Goal: Navigation & Orientation: Find specific page/section

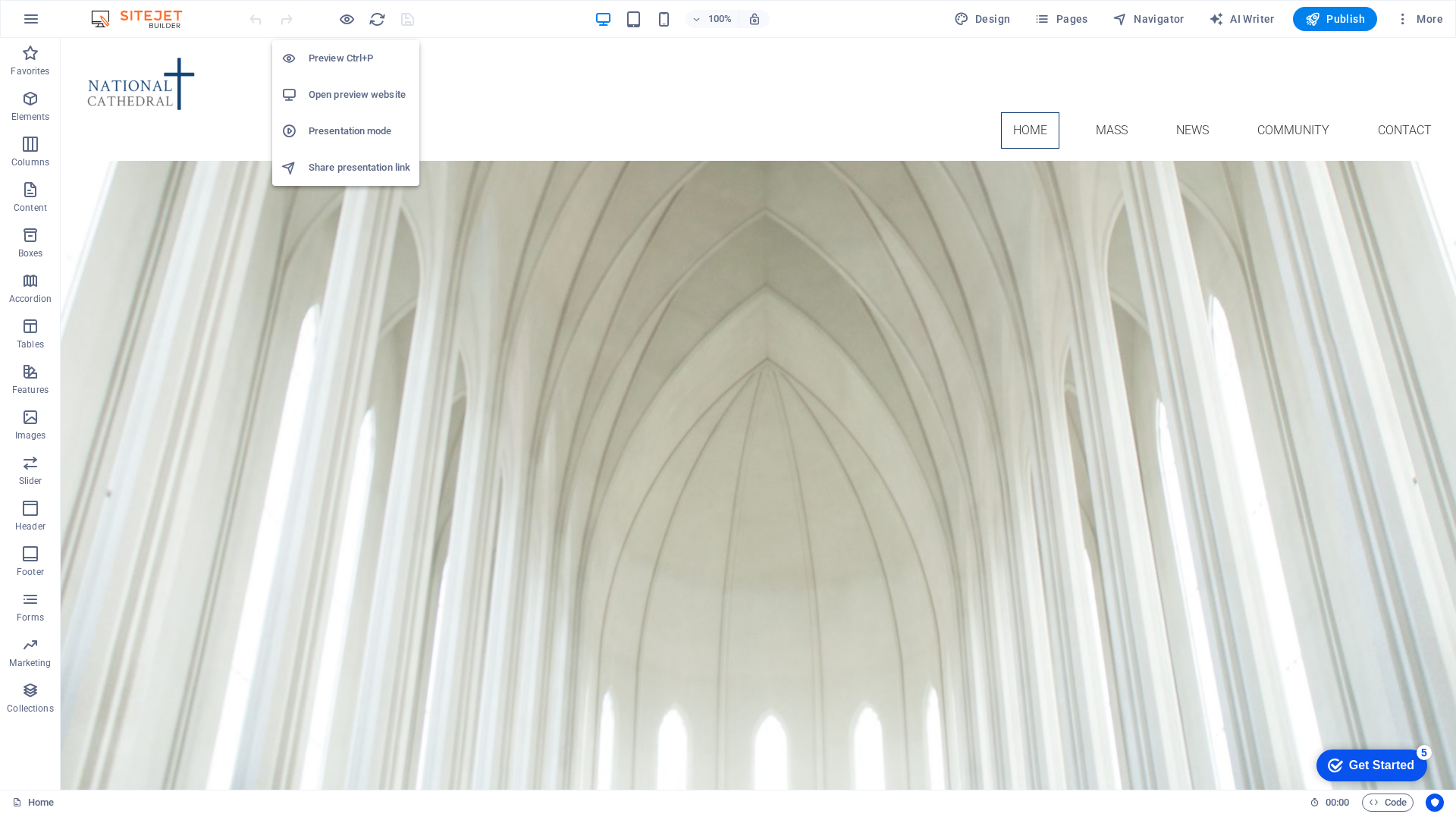
click at [345, 93] on h6 "Open preview website" at bounding box center [360, 94] width 102 height 18
click at [348, 61] on h6 "Preview Ctrl+P" at bounding box center [360, 58] width 102 height 18
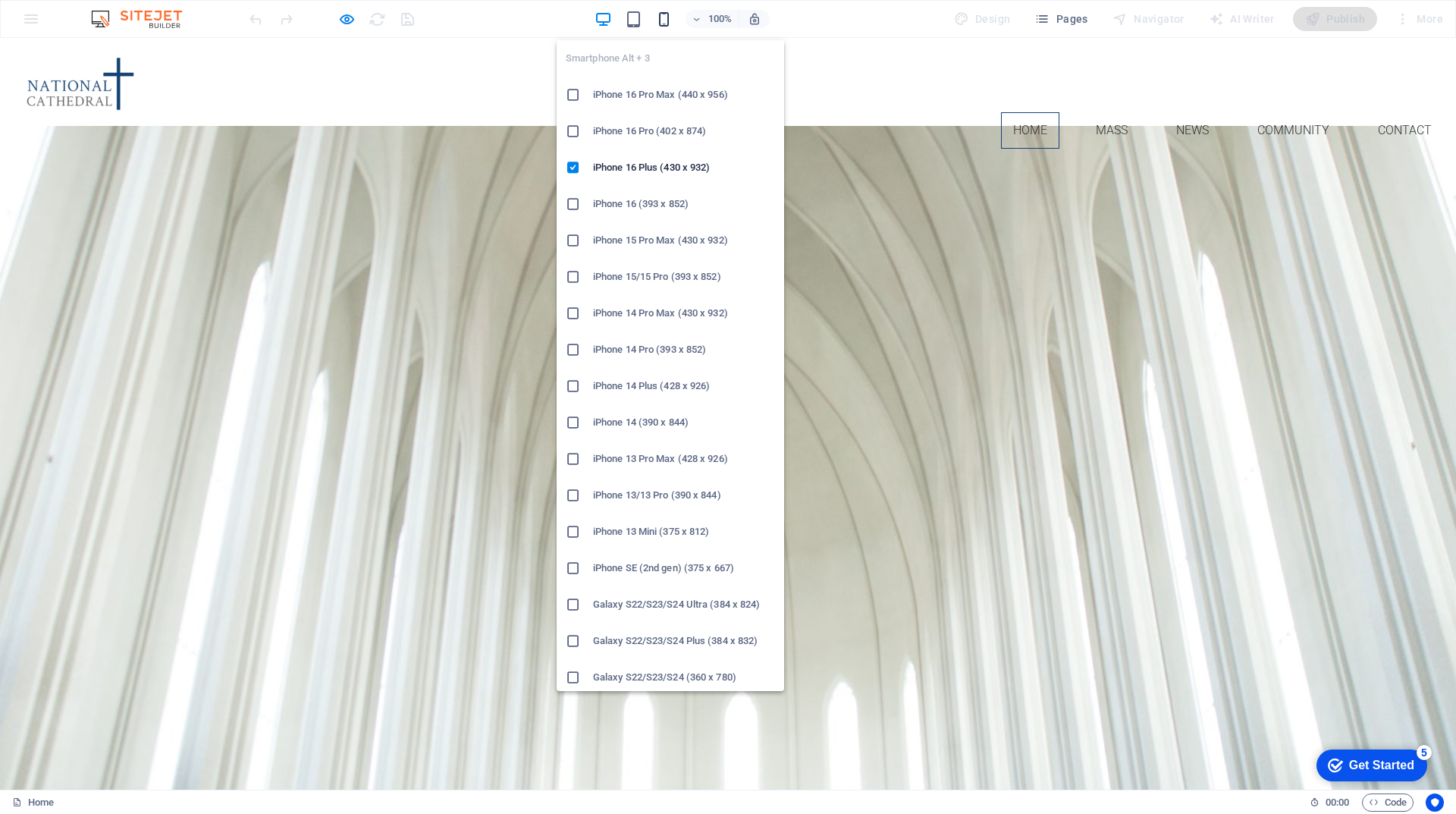
click at [668, 20] on icon "button" at bounding box center [664, 20] width 18 height 18
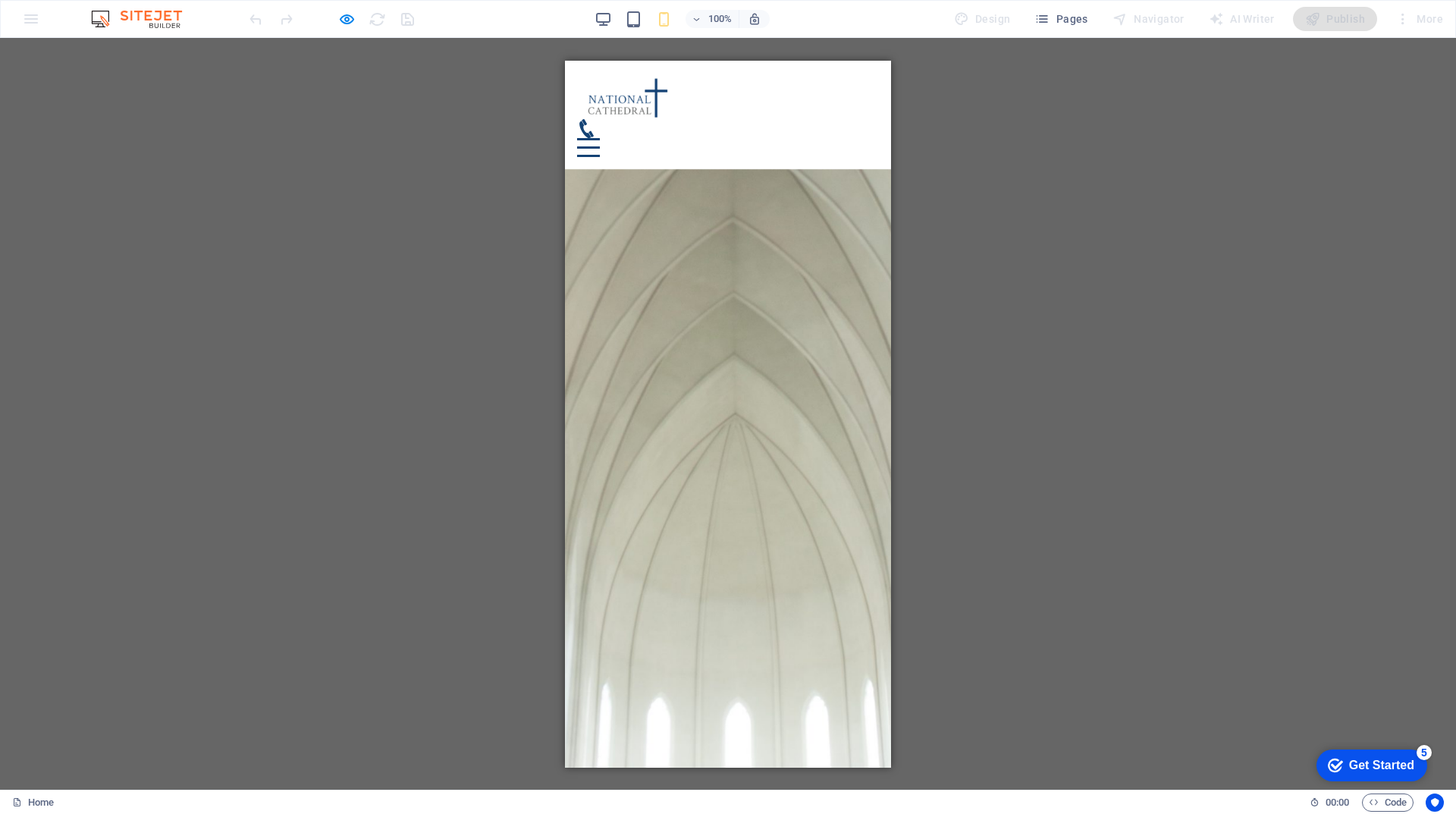
click at [600, 138] on div at bounding box center [588, 147] width 23 height 19
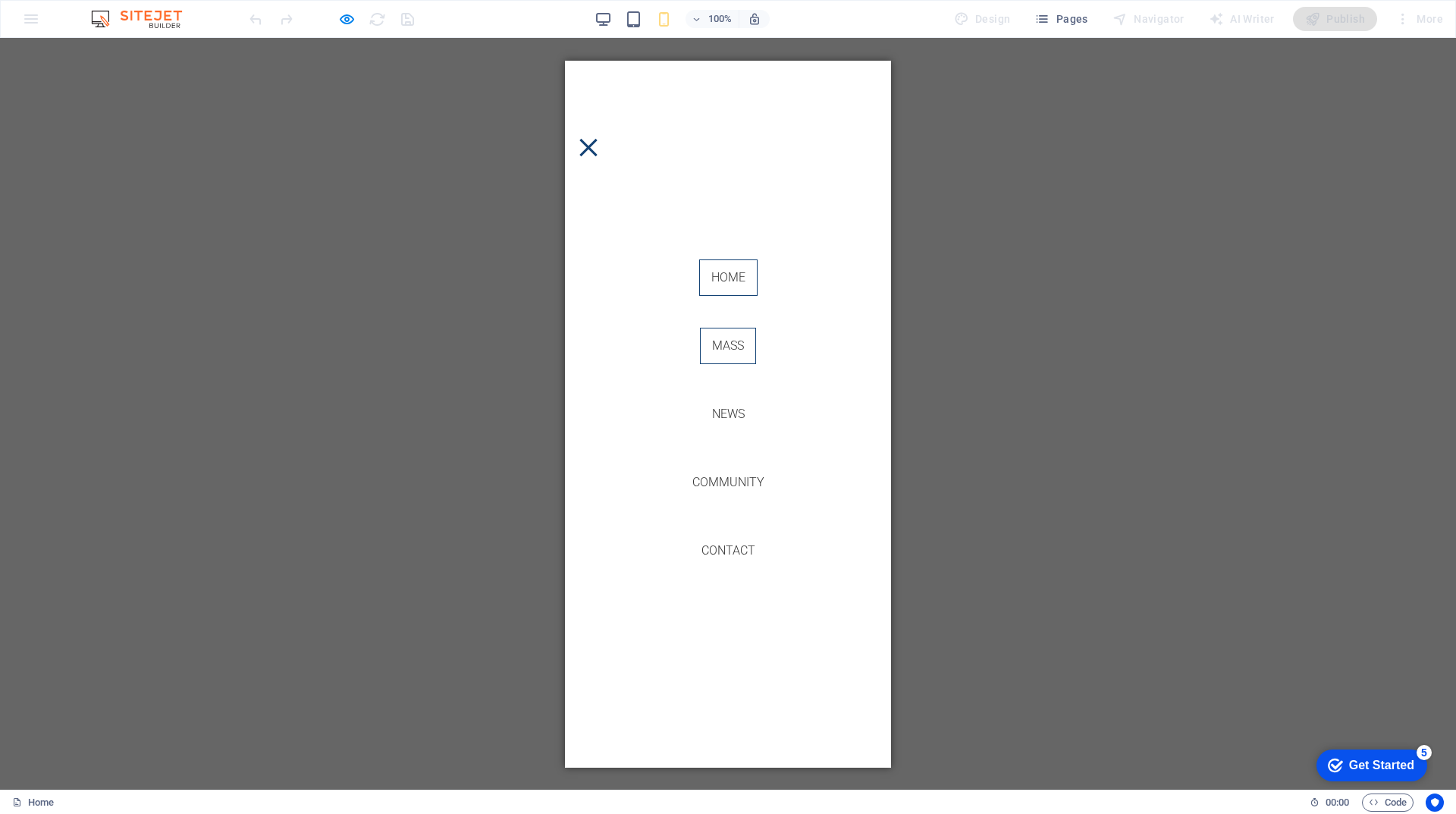
click at [734, 353] on link "Mass" at bounding box center [728, 345] width 56 height 36
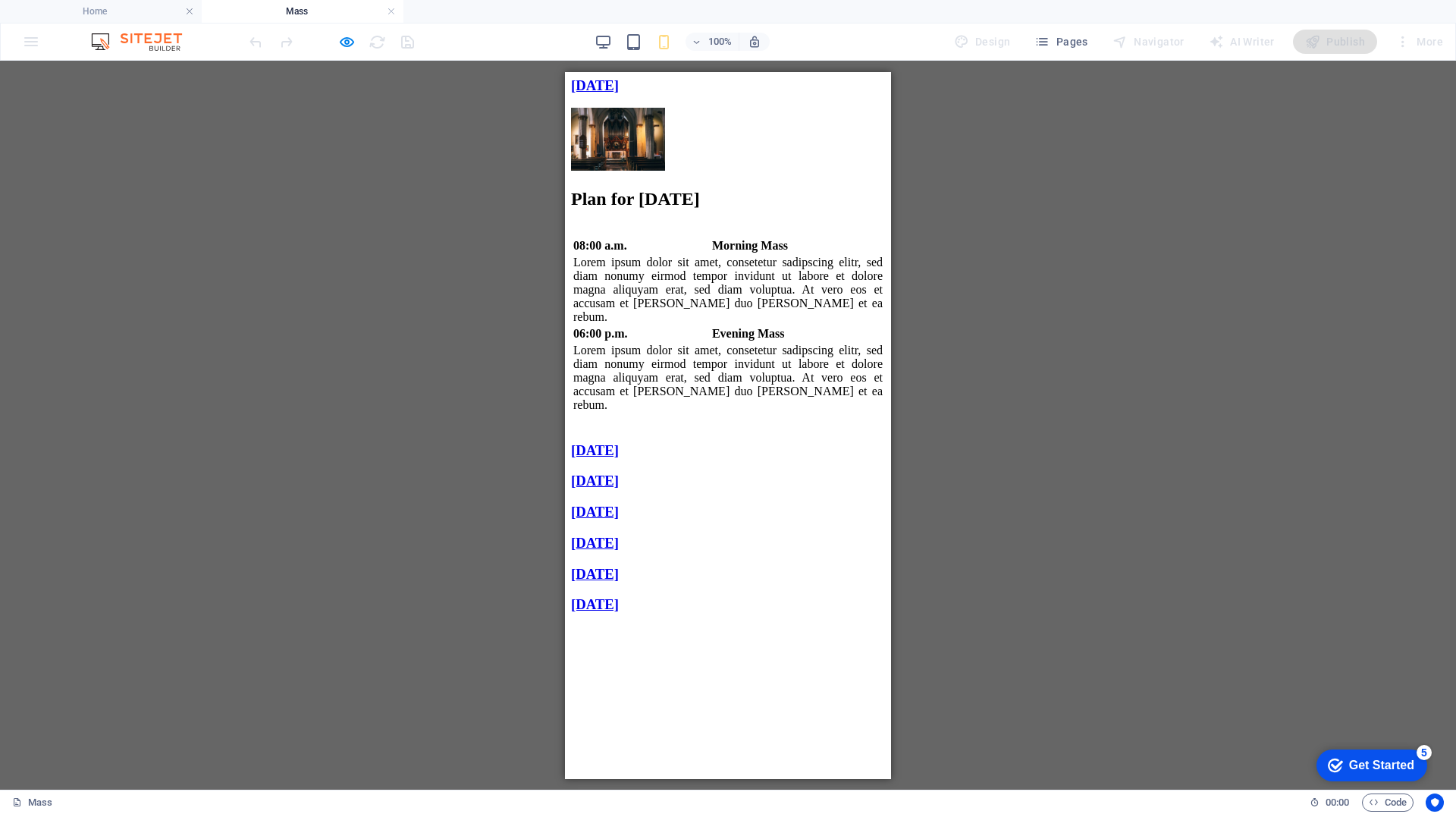
scroll to position [1100, 0]
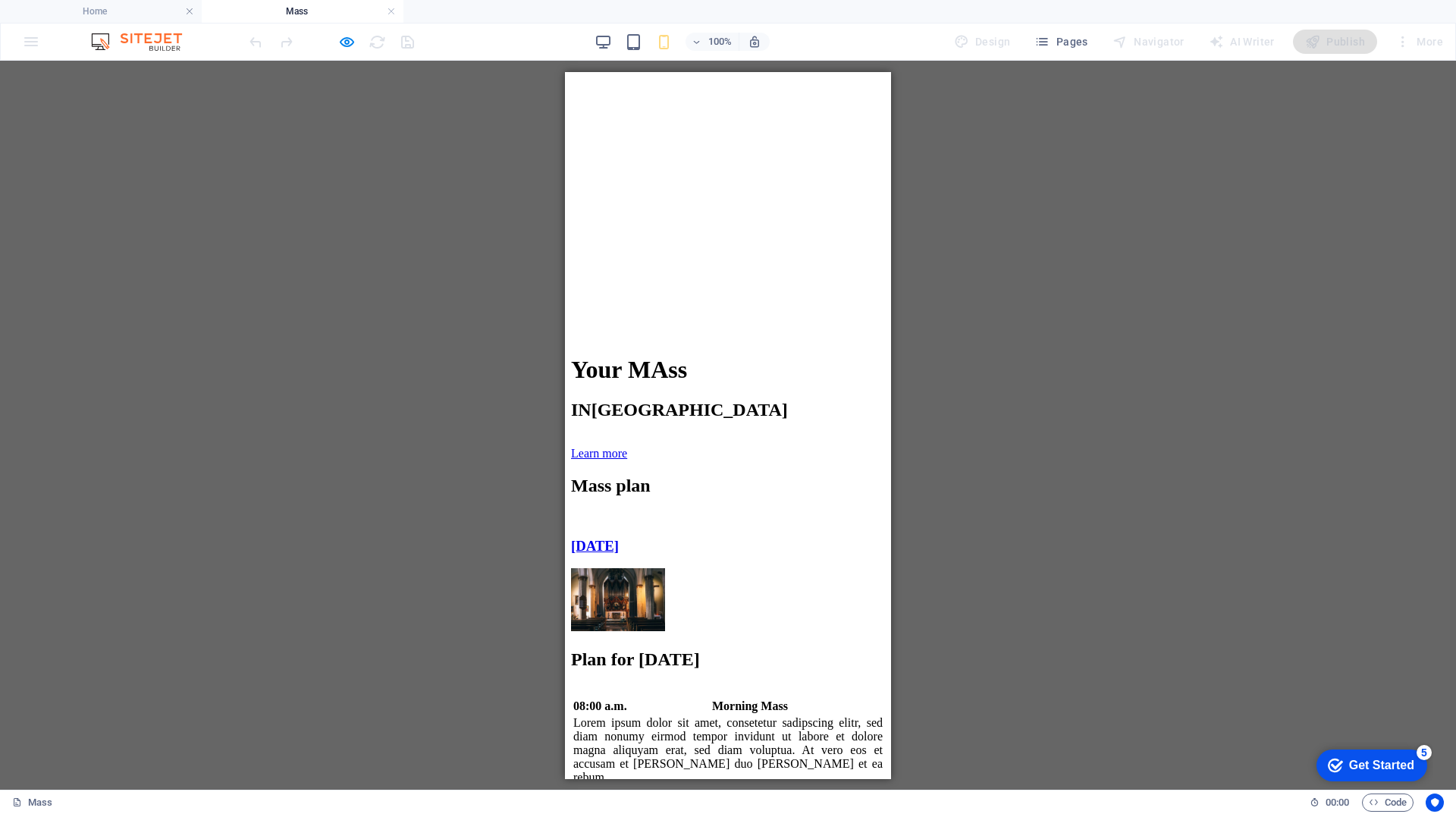
scroll to position [948, 0]
